Goal: Transaction & Acquisition: Purchase product/service

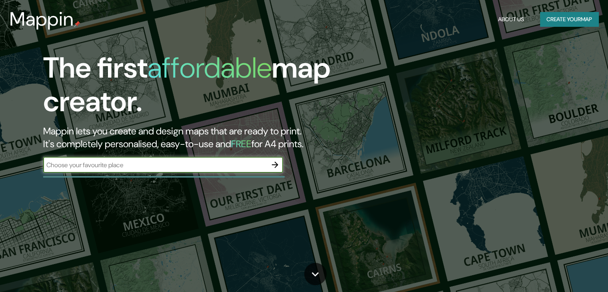
type input "11-0604"
click at [163, 165] on input "11-0604" at bounding box center [155, 164] width 224 height 9
click at [164, 164] on input "11-0604" at bounding box center [155, 164] width 224 height 9
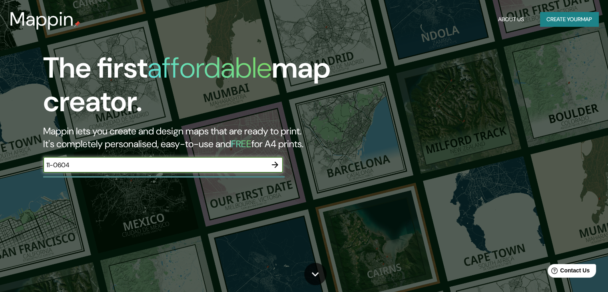
click at [164, 164] on input "11-0604" at bounding box center [155, 164] width 224 height 9
paste input "Fraccionamiento [GEOGRAPHIC_DATA], [GEOGRAPHIC_DATA][PERSON_NAME], [GEOGRAPHIC_…"
type input "Fraccionamiento [GEOGRAPHIC_DATA], [GEOGRAPHIC_DATA][PERSON_NAME], [GEOGRAPHIC_…"
click at [275, 167] on icon "button" at bounding box center [275, 164] width 6 height 6
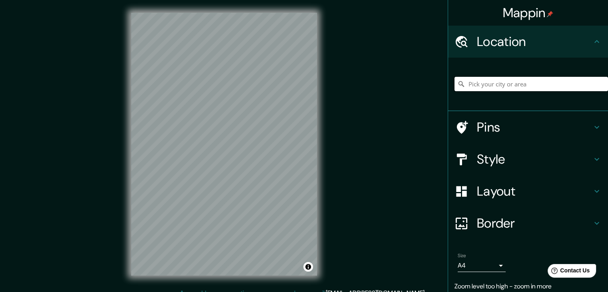
click at [526, 81] on input "Pick your city or area" at bounding box center [530, 84] width 153 height 14
paste input "Fraccionamiento [GEOGRAPHIC_DATA], [GEOGRAPHIC_DATA][PERSON_NAME], [GEOGRAPHIC_…"
type input "[GEOGRAPHIC_DATA][PERSON_NAME], [GEOGRAPHIC_DATA][PERSON_NAME], [GEOGRAPHIC_DAT…"
